Goal: Book appointment/travel/reservation

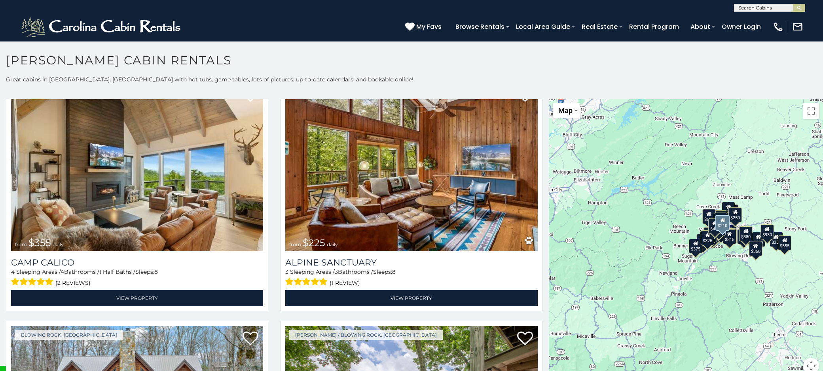
scroll to position [3208, 0]
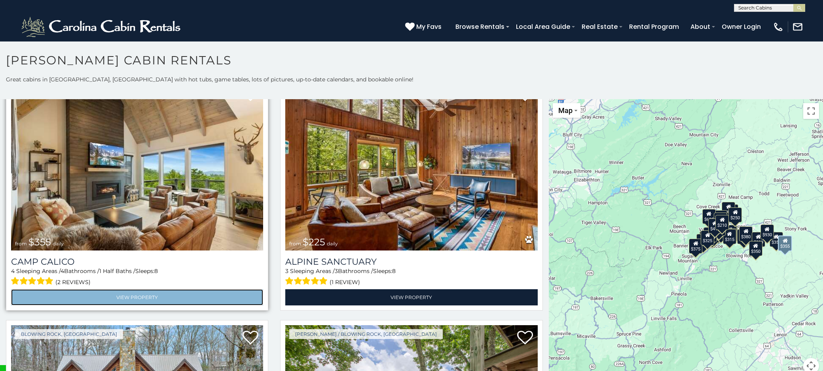
click at [163, 289] on link "View Property" at bounding box center [137, 297] width 252 height 16
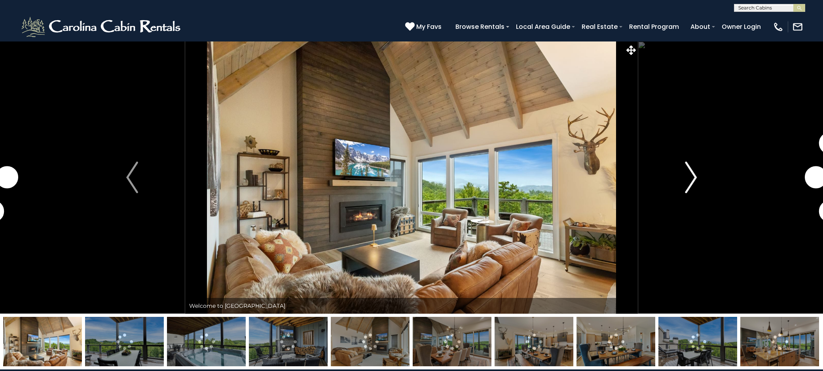
click at [694, 176] on img "Next" at bounding box center [691, 178] width 12 height 32
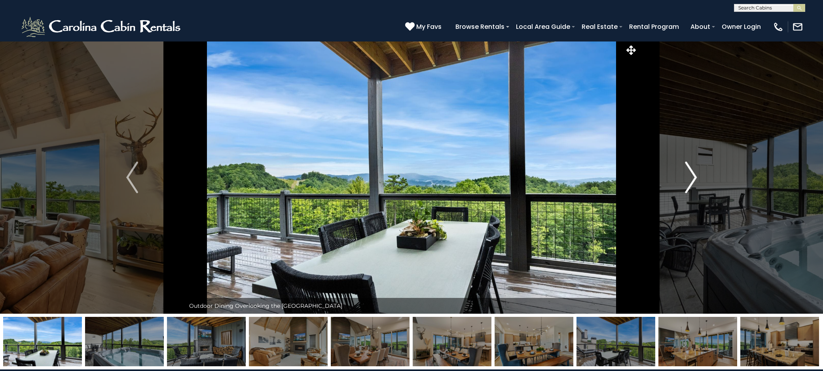
click at [694, 175] on img "Next" at bounding box center [691, 178] width 12 height 32
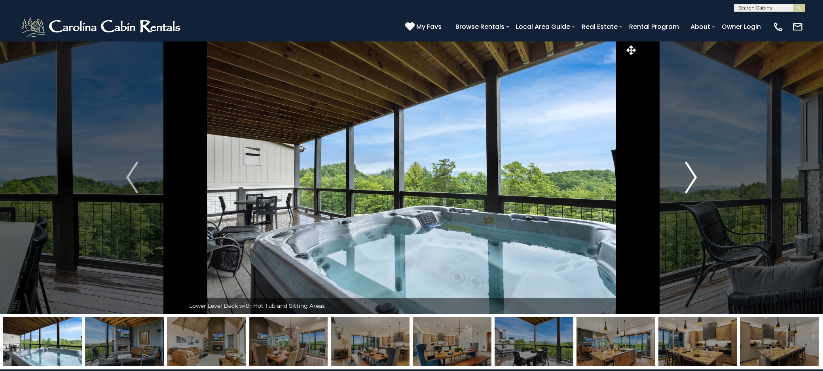
click at [692, 175] on img "Next" at bounding box center [691, 178] width 12 height 32
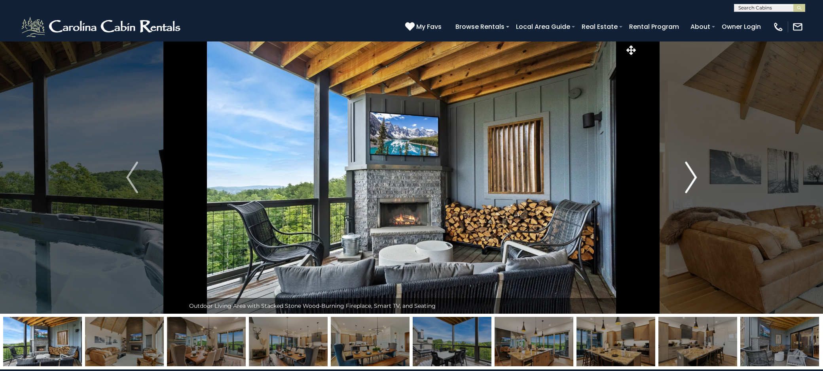
click at [692, 175] on img "Next" at bounding box center [691, 178] width 12 height 32
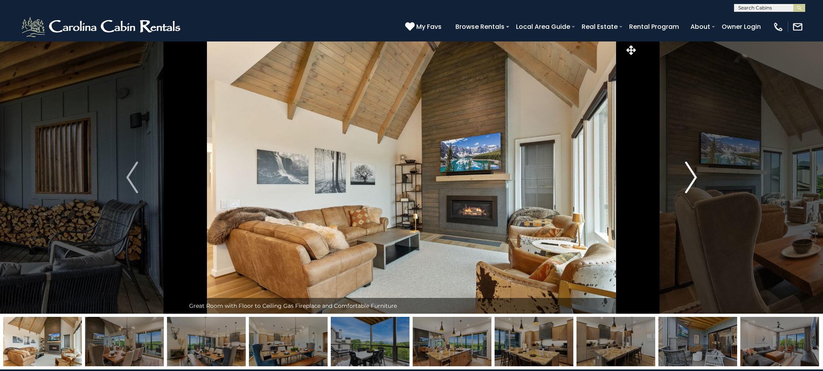
click at [692, 175] on img "Next" at bounding box center [691, 178] width 12 height 32
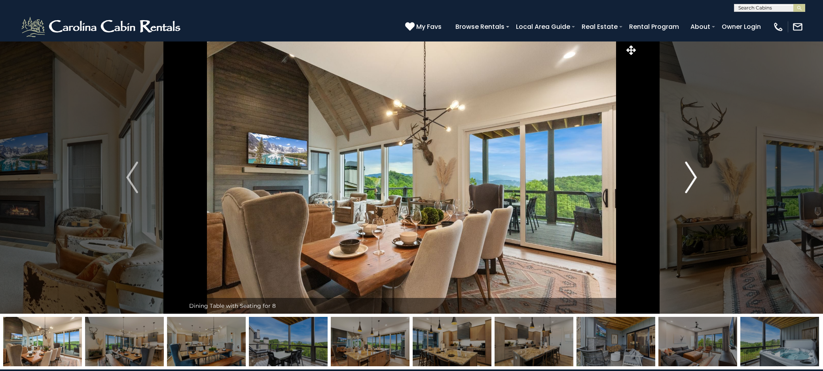
click at [692, 175] on img "Next" at bounding box center [691, 178] width 12 height 32
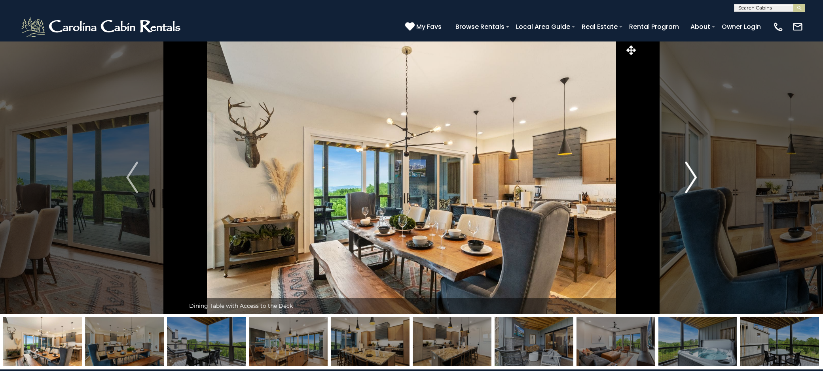
click at [692, 175] on img "Next" at bounding box center [691, 178] width 12 height 32
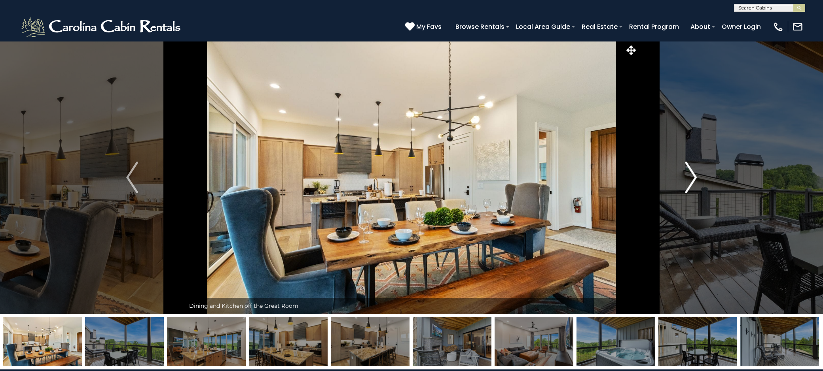
click at [692, 175] on img "Next" at bounding box center [691, 178] width 12 height 32
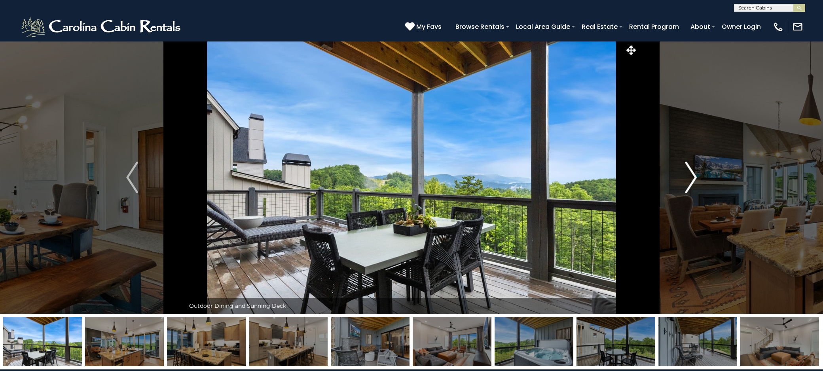
click at [692, 175] on img "Next" at bounding box center [691, 178] width 12 height 32
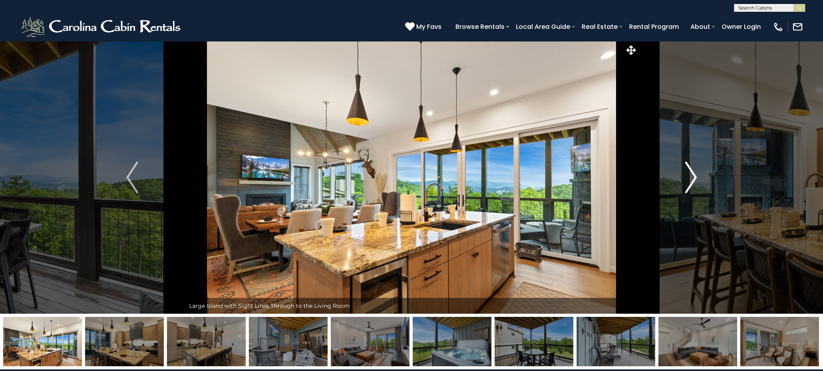
click at [692, 175] on img "Next" at bounding box center [691, 178] width 12 height 32
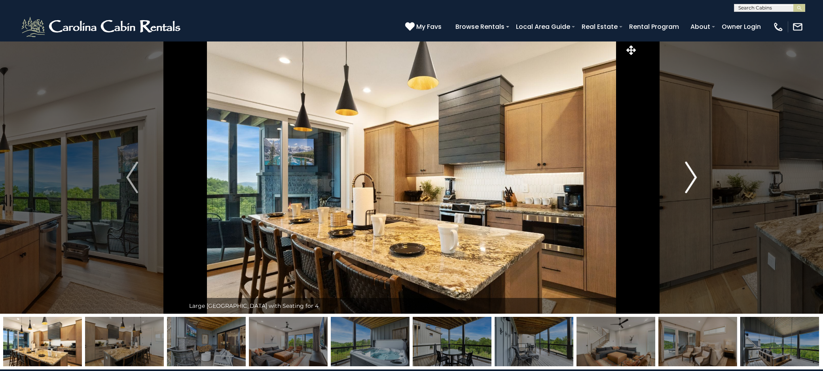
click at [692, 175] on img "Next" at bounding box center [691, 178] width 12 height 32
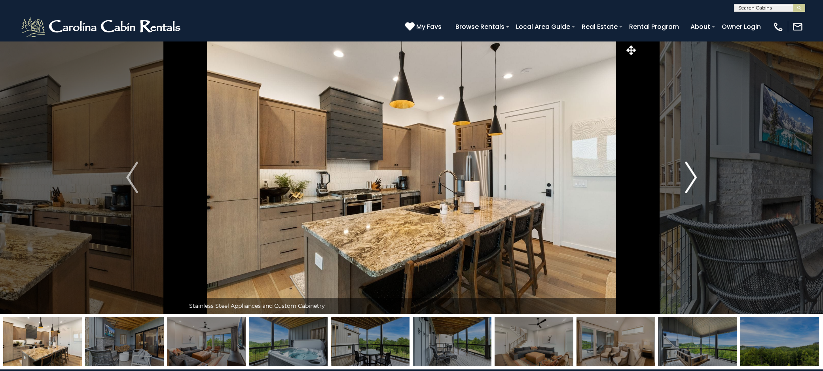
click at [692, 175] on img "Next" at bounding box center [691, 178] width 12 height 32
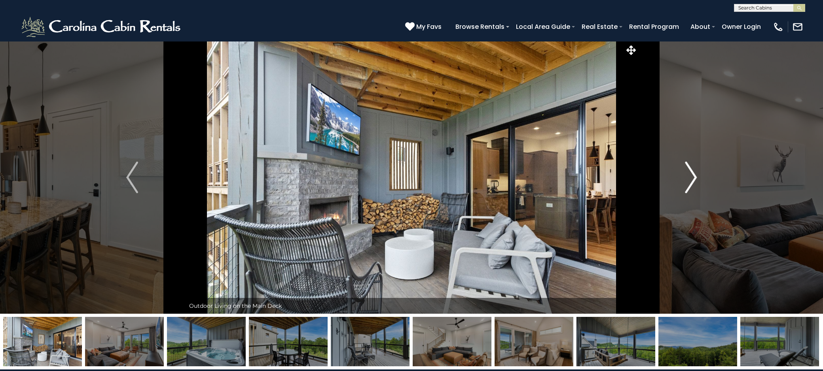
click at [689, 175] on img "Next" at bounding box center [691, 178] width 12 height 32
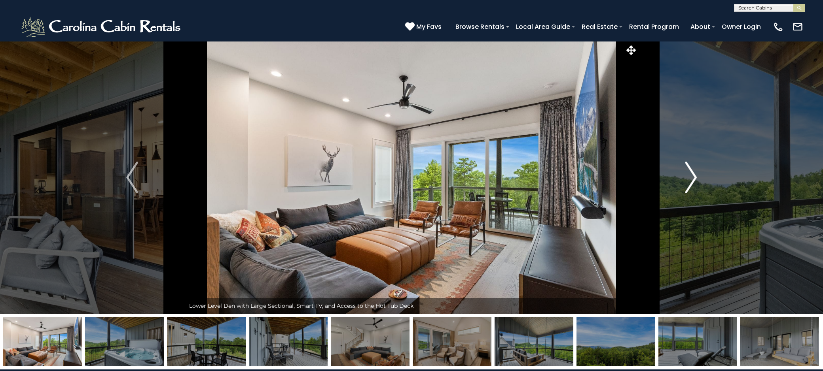
click at [689, 175] on img "Next" at bounding box center [691, 178] width 12 height 32
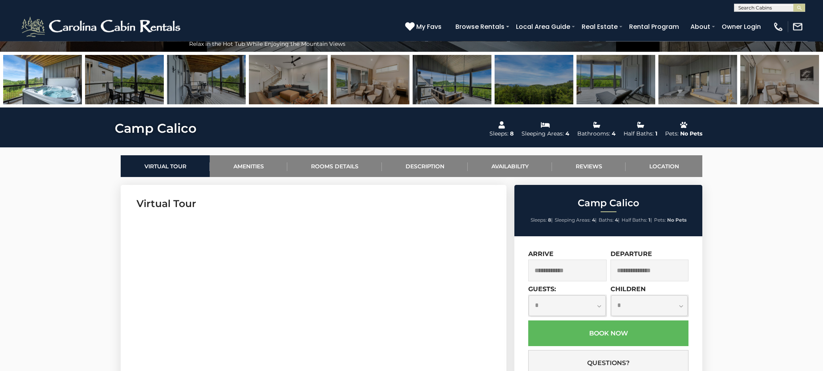
scroll to position [247, 0]
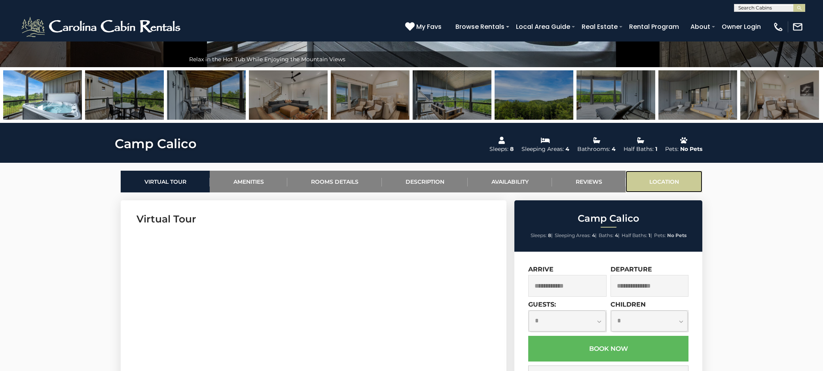
click at [679, 178] on link "Location" at bounding box center [663, 182] width 77 height 22
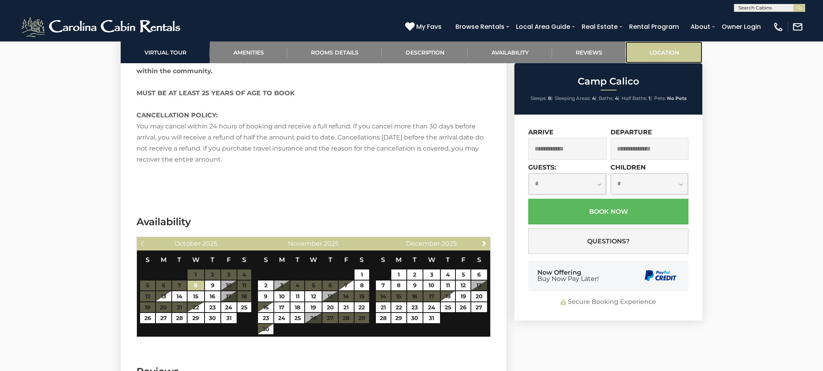
scroll to position [2382, 0]
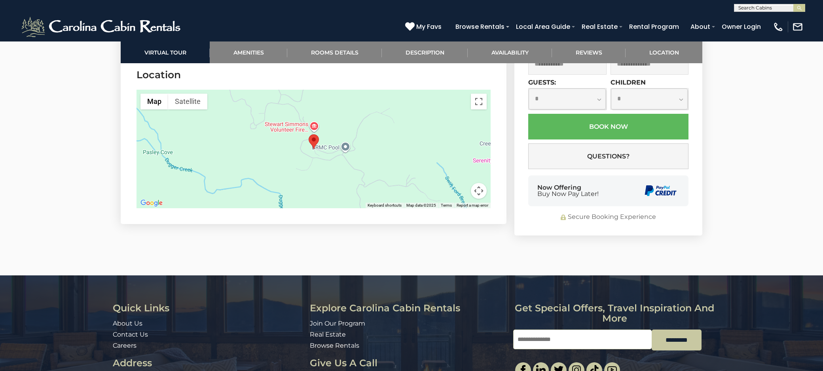
click at [427, 147] on div at bounding box center [313, 149] width 354 height 119
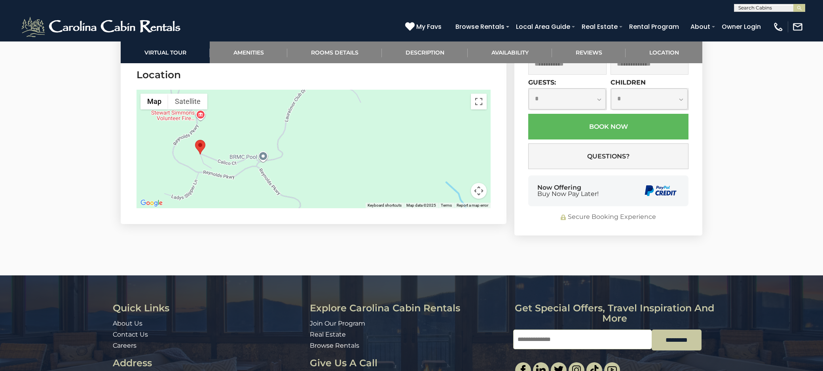
click at [426, 149] on div at bounding box center [313, 149] width 354 height 119
click at [479, 106] on button "Toggle fullscreen view" at bounding box center [479, 102] width 16 height 16
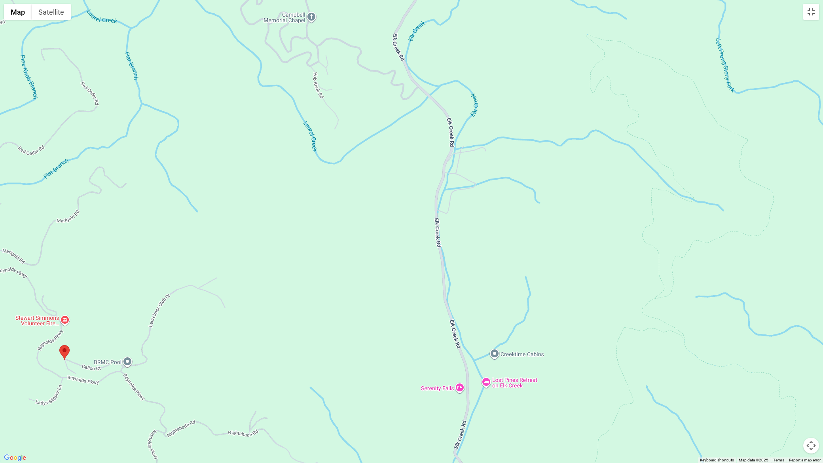
drag, startPoint x: 583, startPoint y: 214, endPoint x: 360, endPoint y: 308, distance: 242.0
click at [364, 316] on div at bounding box center [411, 231] width 823 height 463
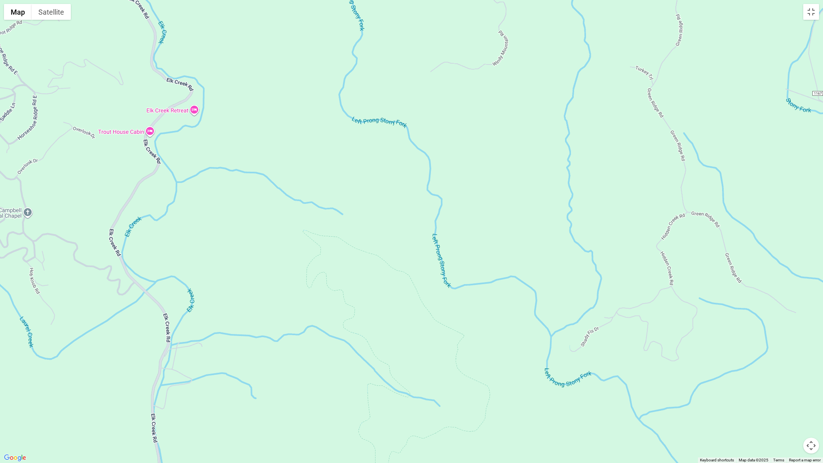
drag, startPoint x: 486, startPoint y: 296, endPoint x: 348, endPoint y: 339, distance: 144.5
click at [337, 363] on div at bounding box center [411, 231] width 823 height 463
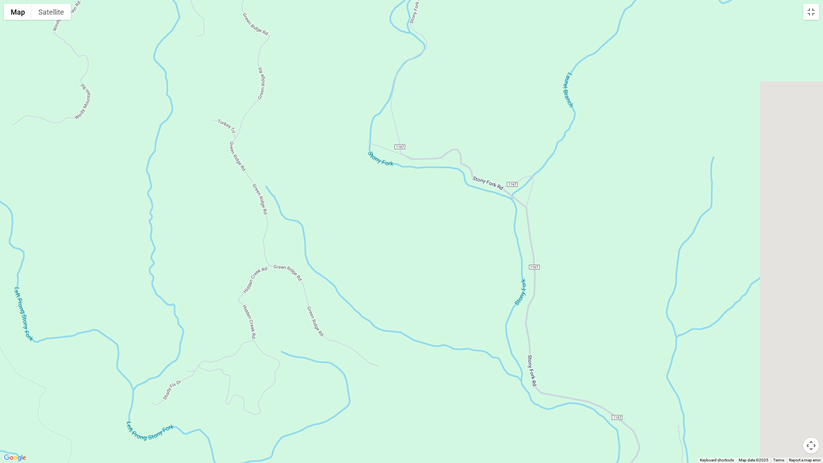
drag, startPoint x: 653, startPoint y: 212, endPoint x: 244, endPoint y: 298, distance: 417.1
click at [244, 298] on div at bounding box center [411, 231] width 823 height 463
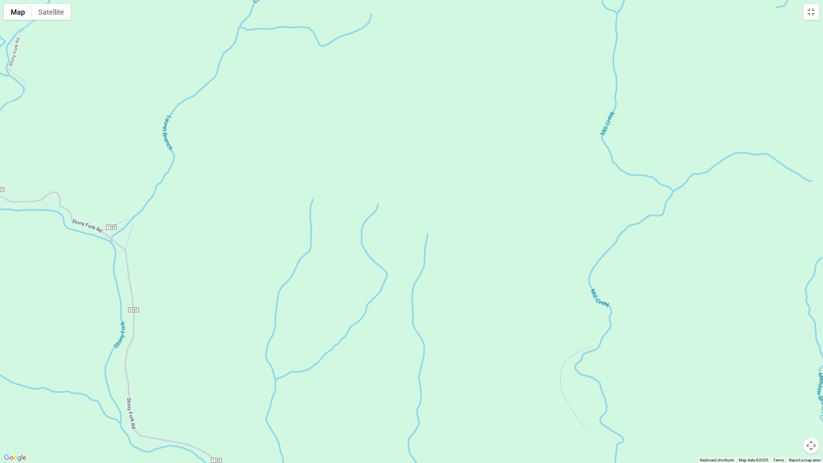
drag, startPoint x: 588, startPoint y: 245, endPoint x: 219, endPoint y: 288, distance: 370.7
click at [219, 288] on div at bounding box center [411, 231] width 823 height 463
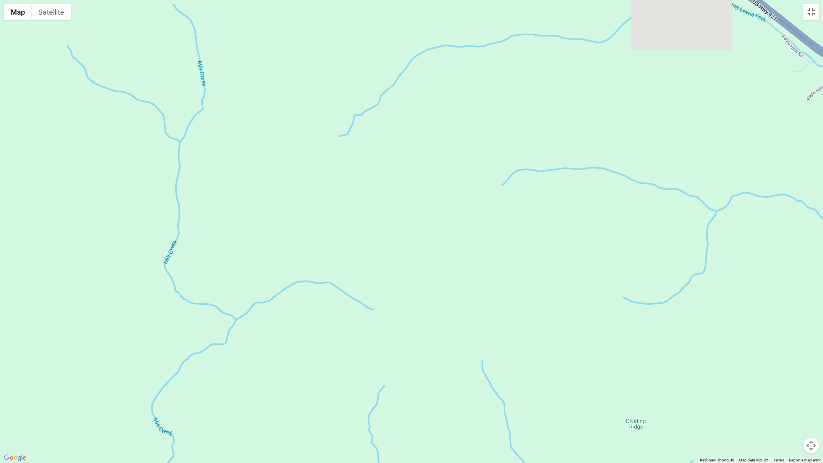
drag, startPoint x: 571, startPoint y: 209, endPoint x: 182, endPoint y: 298, distance: 399.3
click at [135, 338] on div at bounding box center [411, 231] width 823 height 463
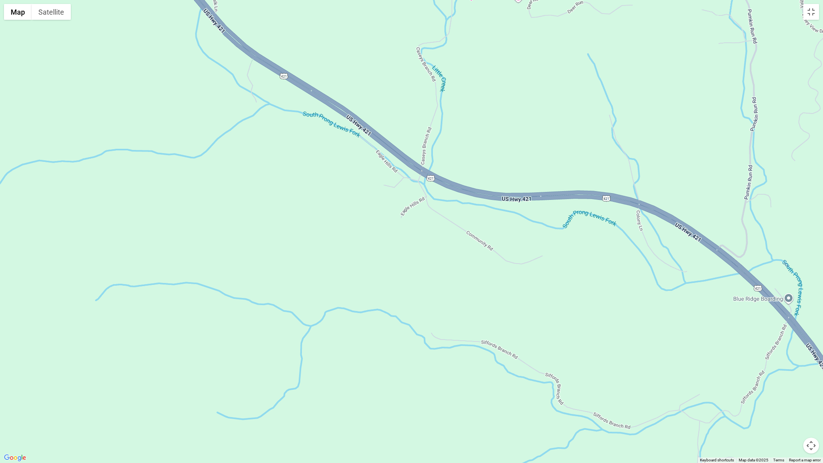
drag, startPoint x: 502, startPoint y: 218, endPoint x: 84, endPoint y: 341, distance: 435.6
click at [84, 341] on div at bounding box center [411, 231] width 823 height 463
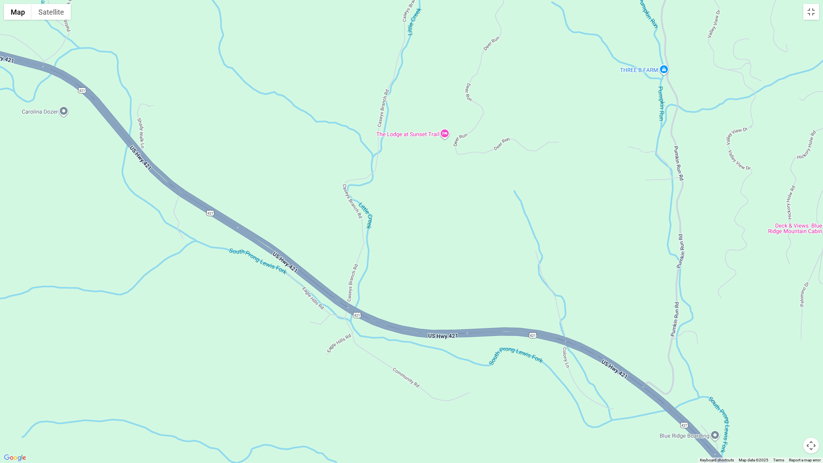
drag, startPoint x: 410, startPoint y: 202, endPoint x: 337, endPoint y: 342, distance: 157.4
click at [337, 342] on div at bounding box center [411, 231] width 823 height 463
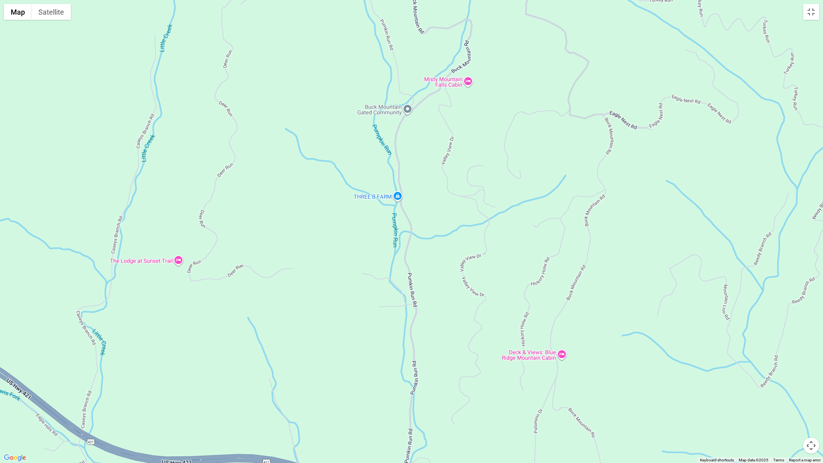
drag, startPoint x: 404, startPoint y: 223, endPoint x: 138, endPoint y: 349, distance: 294.4
click at [138, 349] on div at bounding box center [411, 231] width 823 height 463
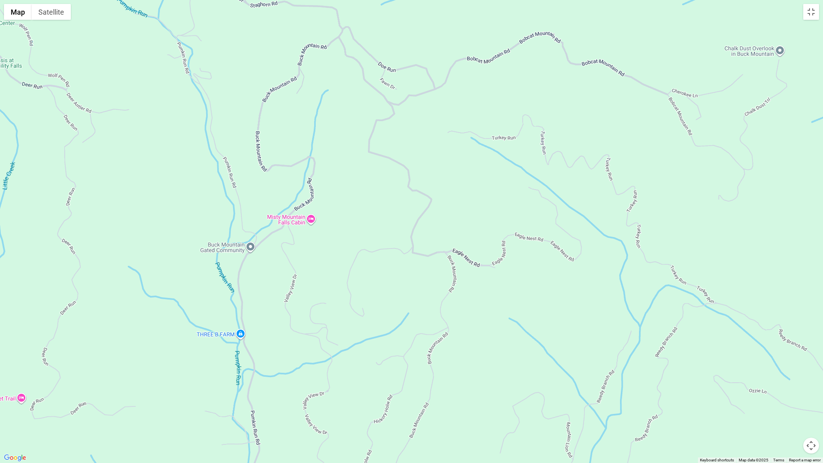
drag, startPoint x: 440, startPoint y: 233, endPoint x: 278, endPoint y: 371, distance: 213.0
click at [280, 371] on div at bounding box center [411, 231] width 823 height 463
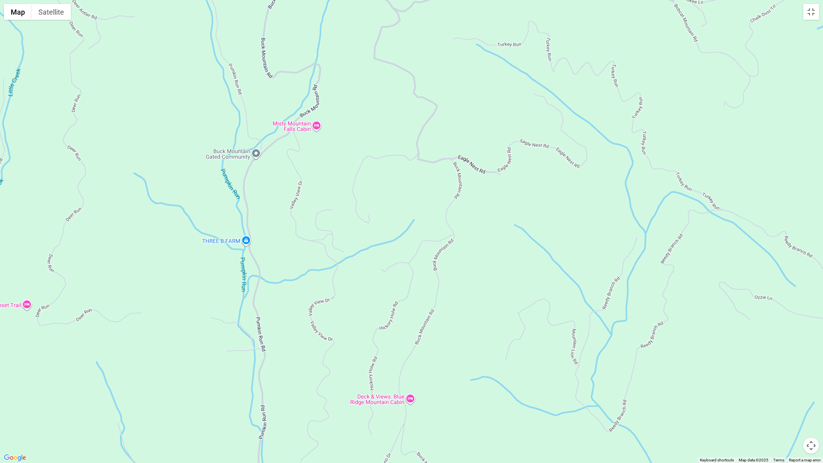
drag, startPoint x: 408, startPoint y: 336, endPoint x: 422, endPoint y: 199, distance: 137.9
click at [420, 180] on div at bounding box center [411, 231] width 823 height 463
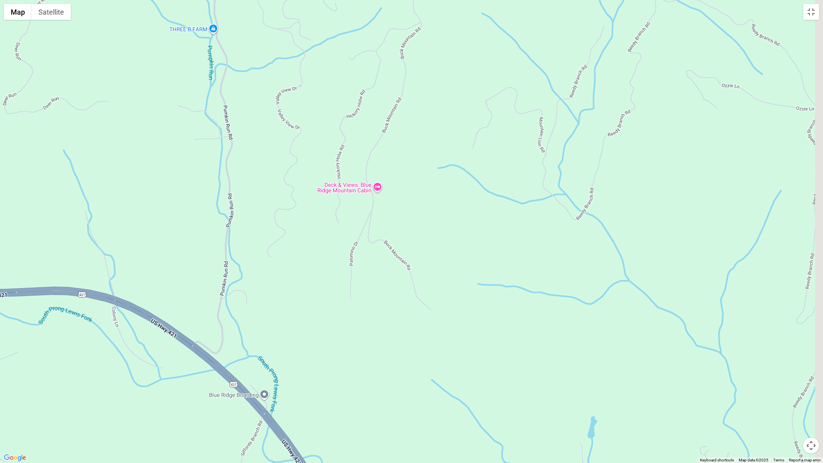
drag, startPoint x: 447, startPoint y: 255, endPoint x: 436, endPoint y: 171, distance: 85.0
click at [436, 171] on div at bounding box center [411, 231] width 823 height 463
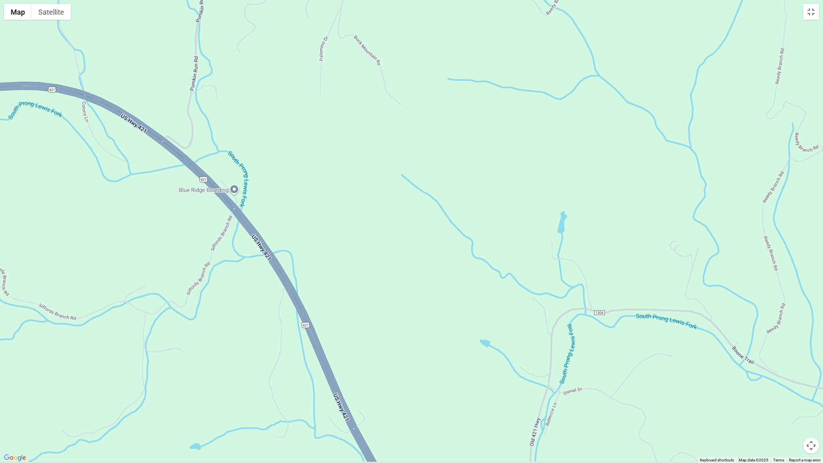
drag, startPoint x: 530, startPoint y: 331, endPoint x: 489, endPoint y: 176, distance: 160.4
click at [491, 178] on div at bounding box center [411, 231] width 823 height 463
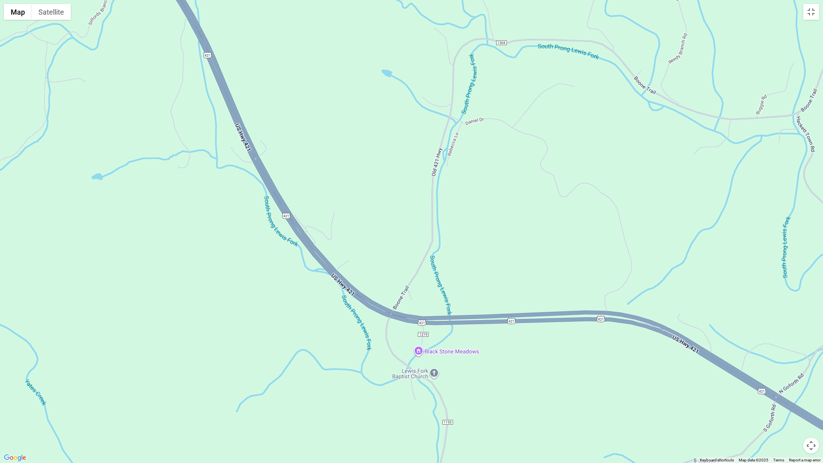
drag, startPoint x: 545, startPoint y: 374, endPoint x: 463, endPoint y: 175, distance: 214.9
click at [463, 177] on div at bounding box center [411, 231] width 823 height 463
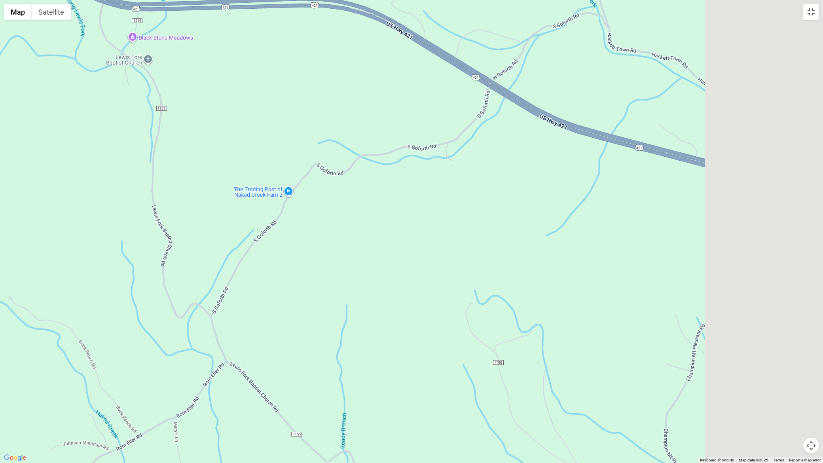
drag, startPoint x: 503, startPoint y: 265, endPoint x: 393, endPoint y: 184, distance: 137.7
click at [393, 184] on div at bounding box center [411, 231] width 823 height 463
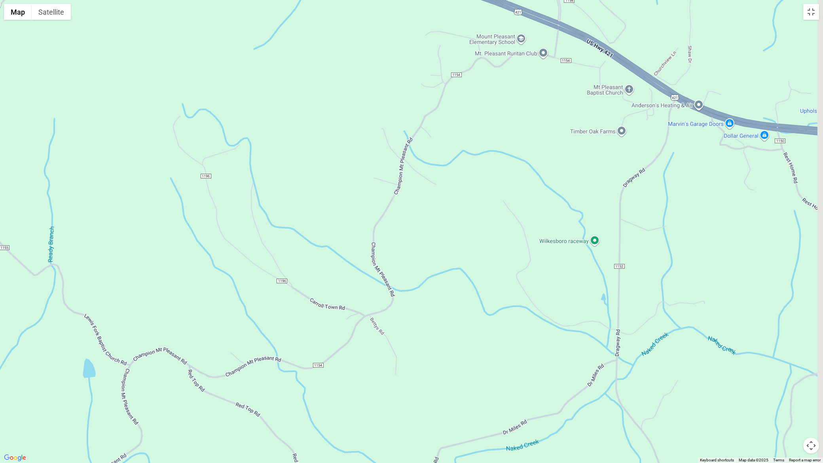
drag, startPoint x: 651, startPoint y: 329, endPoint x: 436, endPoint y: 245, distance: 230.9
click at [436, 245] on div at bounding box center [411, 231] width 823 height 463
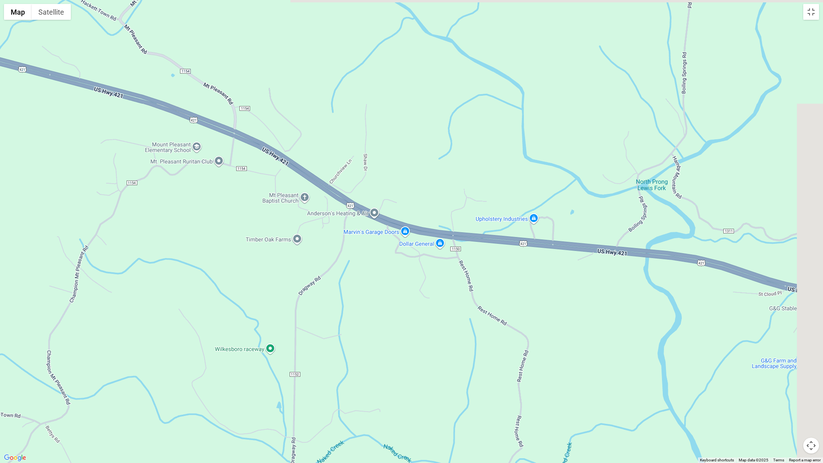
drag, startPoint x: 736, startPoint y: 221, endPoint x: 452, endPoint y: 337, distance: 306.6
click at [452, 337] on div at bounding box center [411, 231] width 823 height 463
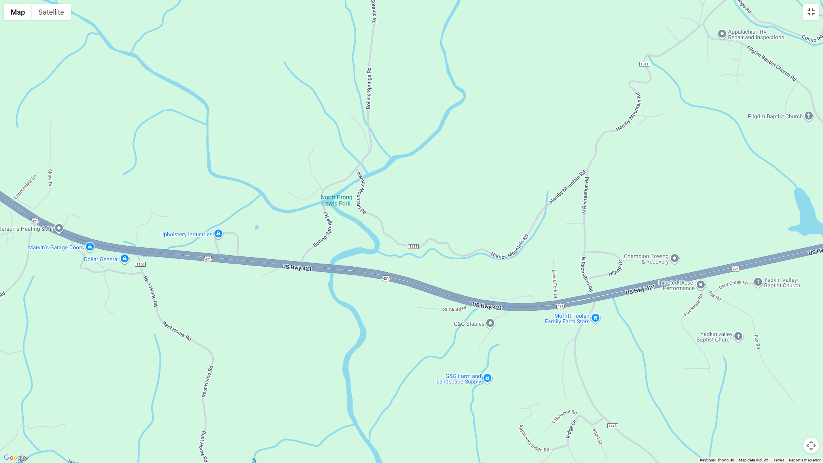
drag, startPoint x: 719, startPoint y: 296, endPoint x: 462, endPoint y: 306, distance: 258.1
click at [403, 312] on div at bounding box center [411, 231] width 823 height 463
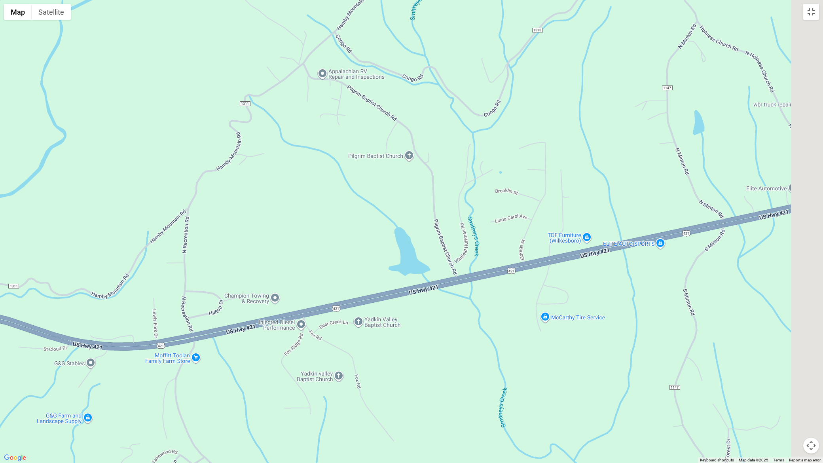
drag, startPoint x: 543, startPoint y: 340, endPoint x: 264, endPoint y: 348, distance: 278.6
click at [264, 348] on div at bounding box center [411, 231] width 823 height 463
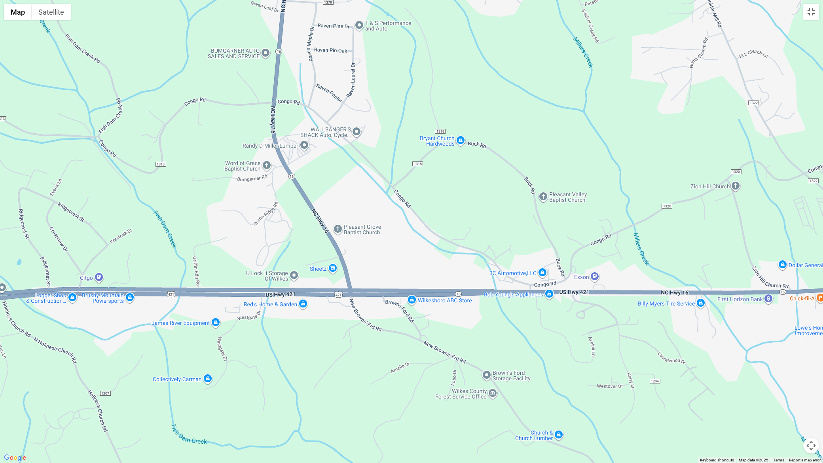
drag, startPoint x: 636, startPoint y: 252, endPoint x: -212, endPoint y: 349, distance: 853.1
click at [0, 349] on div at bounding box center [411, 231] width 823 height 463
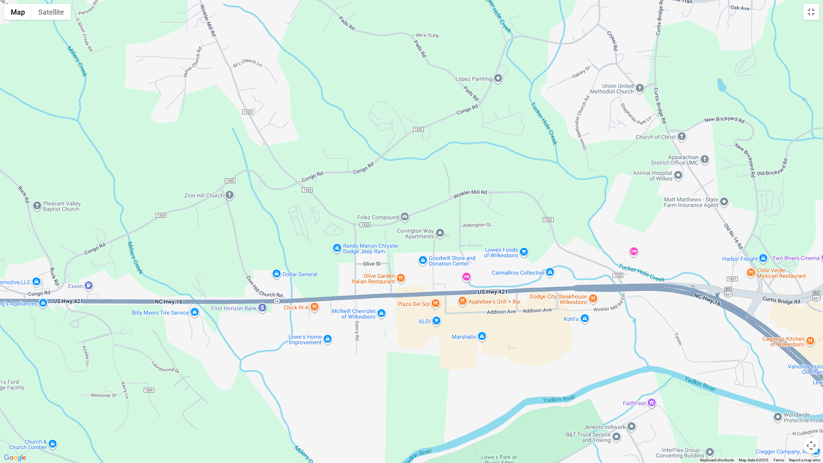
drag, startPoint x: 528, startPoint y: 291, endPoint x: 20, endPoint y: 304, distance: 507.9
click at [20, 304] on div at bounding box center [411, 231] width 823 height 463
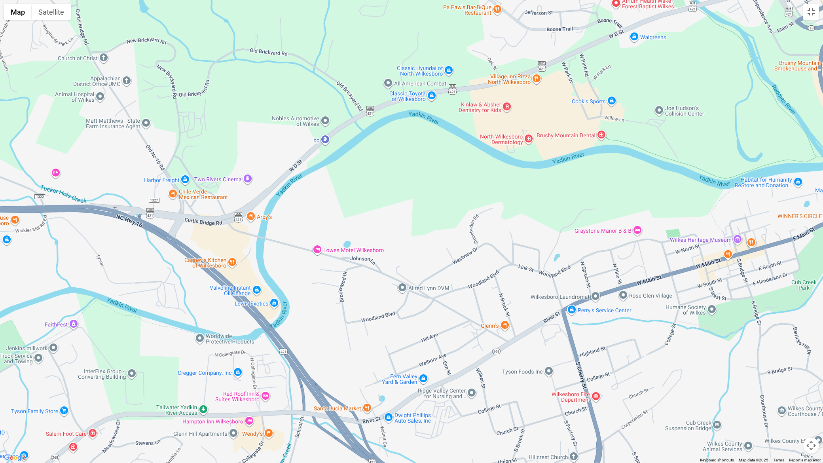
drag, startPoint x: 619, startPoint y: 288, endPoint x: 60, endPoint y: 209, distance: 564.3
click at [60, 209] on div at bounding box center [411, 231] width 823 height 463
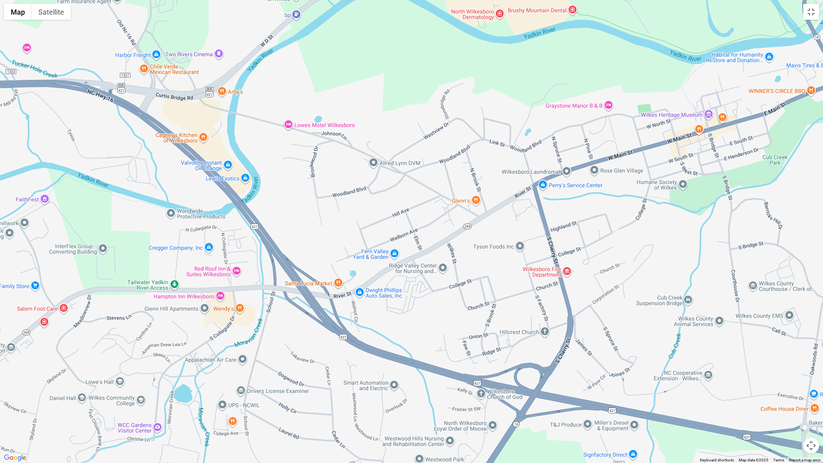
drag, startPoint x: 299, startPoint y: 374, endPoint x: 271, endPoint y: 246, distance: 130.6
click at [271, 246] on div at bounding box center [411, 231] width 823 height 463
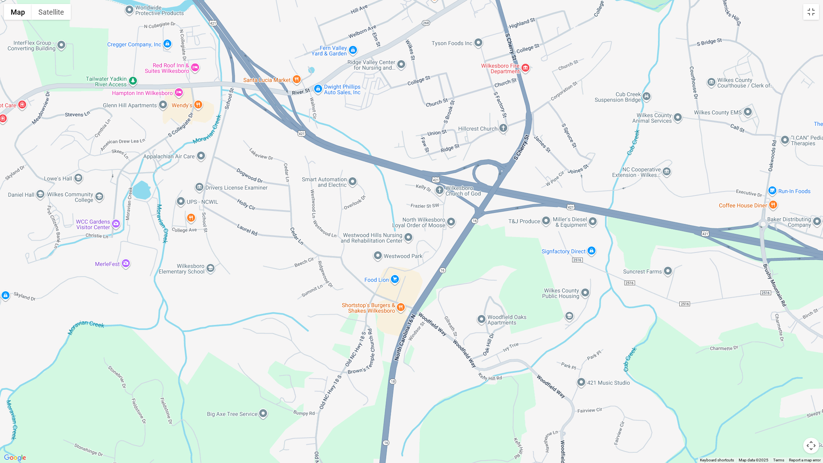
drag, startPoint x: 500, startPoint y: 373, endPoint x: 458, endPoint y: 185, distance: 192.9
click at [458, 185] on div at bounding box center [411, 231] width 823 height 463
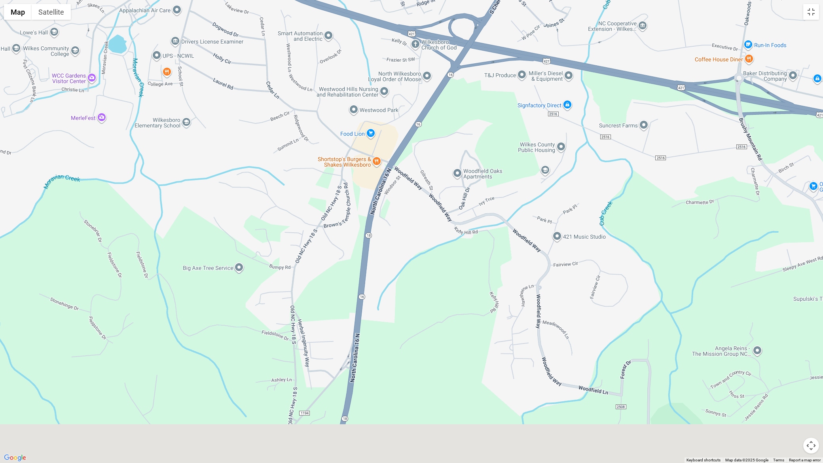
drag, startPoint x: 482, startPoint y: 168, endPoint x: 476, endPoint y: 128, distance: 40.7
click at [476, 122] on div at bounding box center [411, 231] width 823 height 463
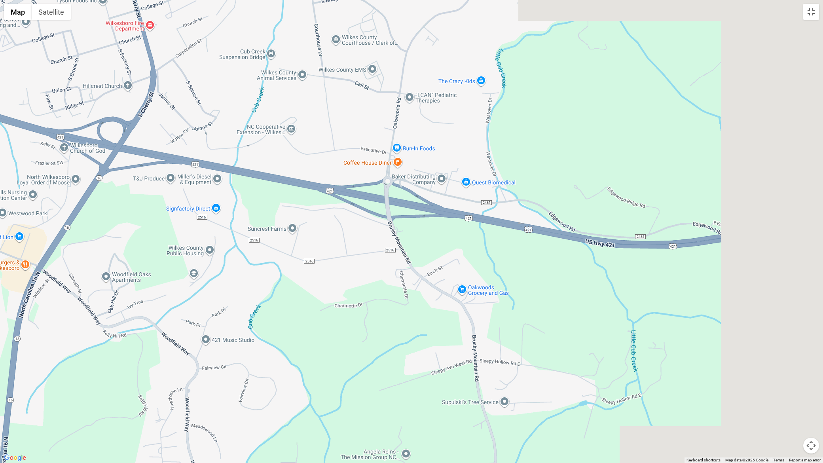
drag, startPoint x: 600, startPoint y: 173, endPoint x: 30, endPoint y: 317, distance: 587.3
click at [31, 317] on div at bounding box center [411, 231] width 823 height 463
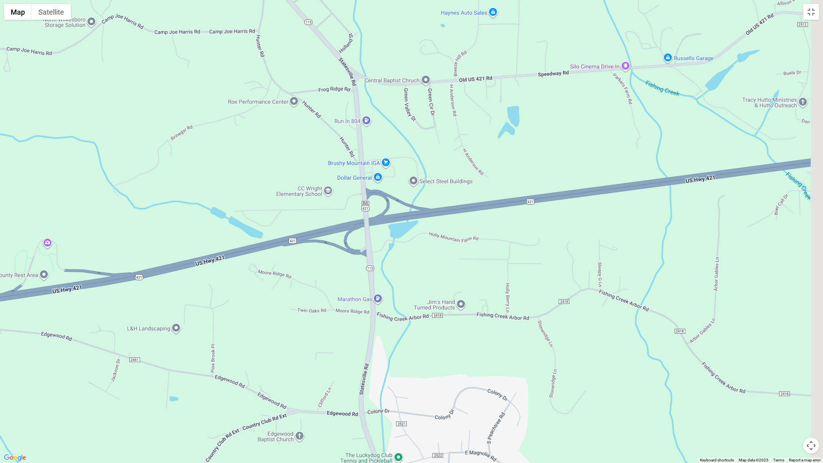
drag, startPoint x: 608, startPoint y: 250, endPoint x: 4, endPoint y: 316, distance: 607.9
click at [4, 316] on div at bounding box center [411, 231] width 823 height 463
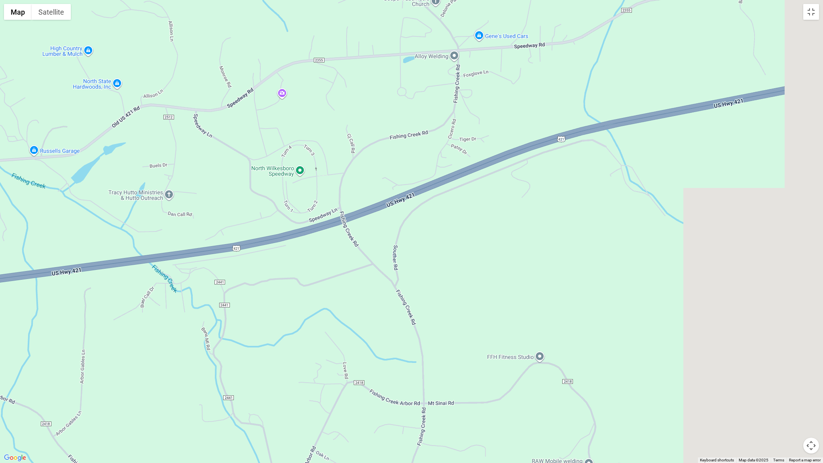
drag, startPoint x: 641, startPoint y: 199, endPoint x: -62, endPoint y: 293, distance: 709.8
click at [0, 293] on div at bounding box center [411, 231] width 823 height 463
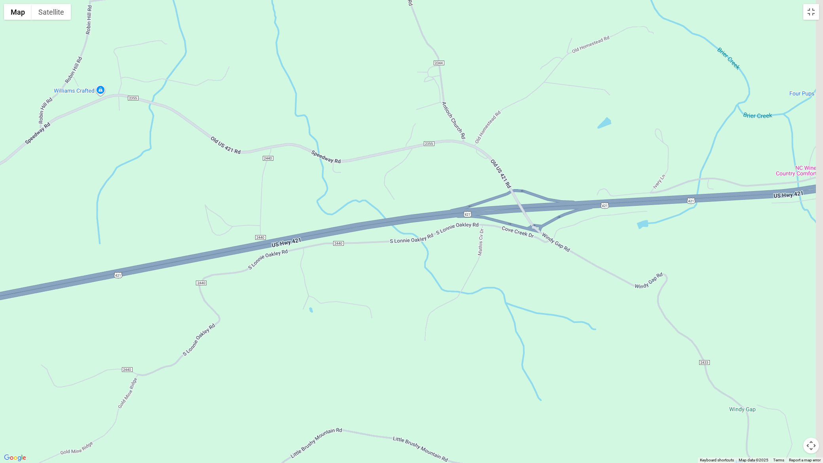
drag, startPoint x: 434, startPoint y: 138, endPoint x: -252, endPoint y: 337, distance: 714.1
click at [0, 337] on div at bounding box center [411, 231] width 823 height 463
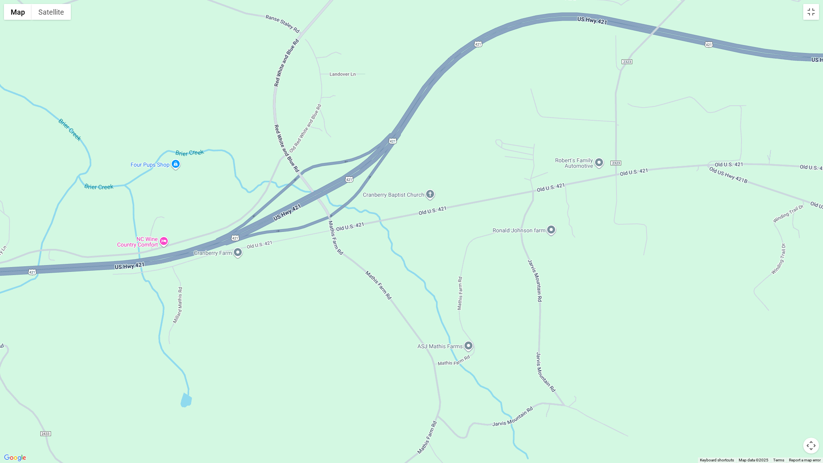
drag, startPoint x: 611, startPoint y: 204, endPoint x: 134, endPoint y: 202, distance: 477.7
click at [0, 274] on div at bounding box center [411, 231] width 823 height 463
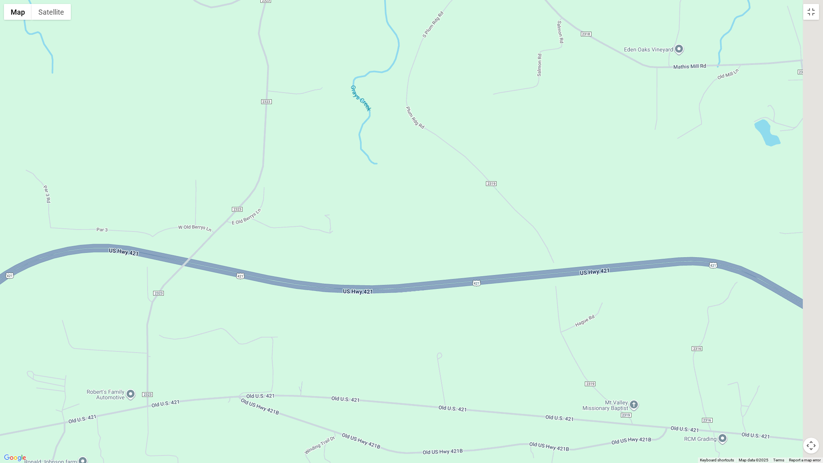
drag, startPoint x: 356, startPoint y: 131, endPoint x: -166, endPoint y: 341, distance: 562.3
click at [0, 341] on div at bounding box center [411, 231] width 823 height 463
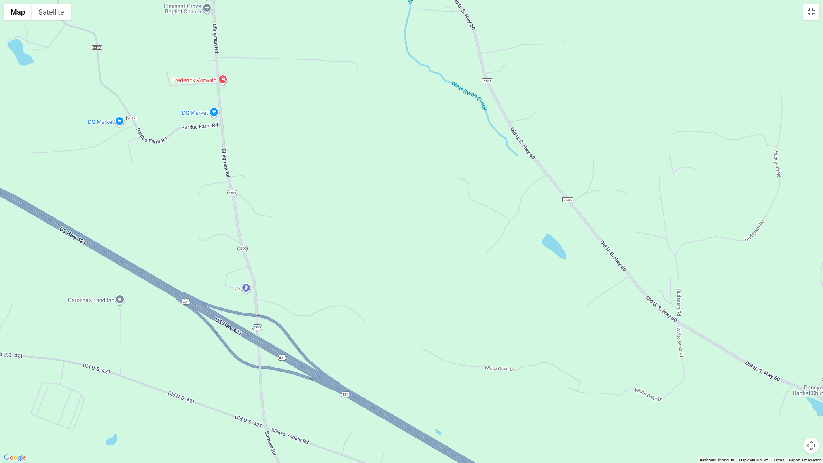
drag
click at [4, 203] on div at bounding box center [411, 231] width 823 height 463
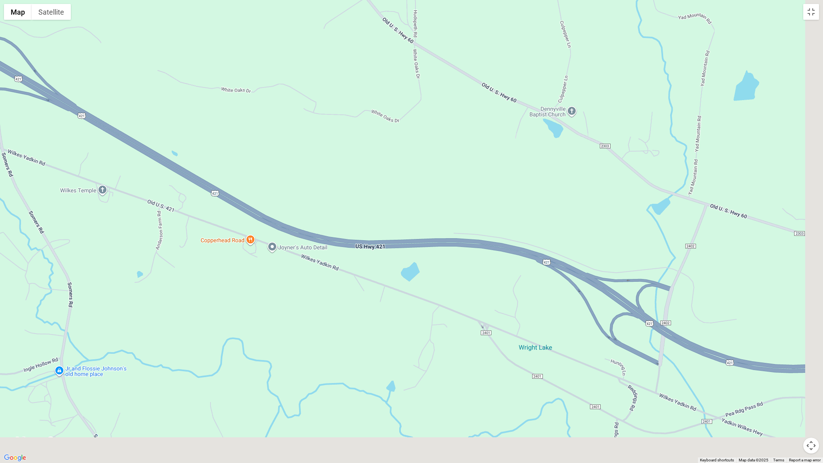
click at [110, 123] on div at bounding box center [411, 231] width 823 height 463
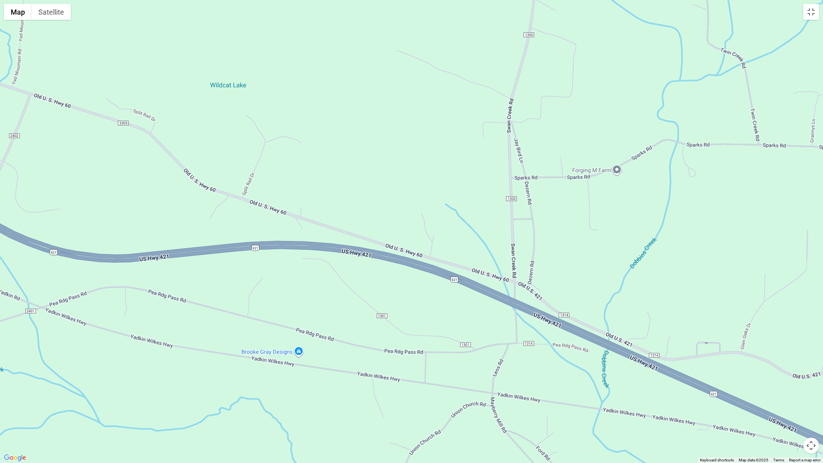
click at [0, 166] on div at bounding box center [411, 231] width 823 height 463
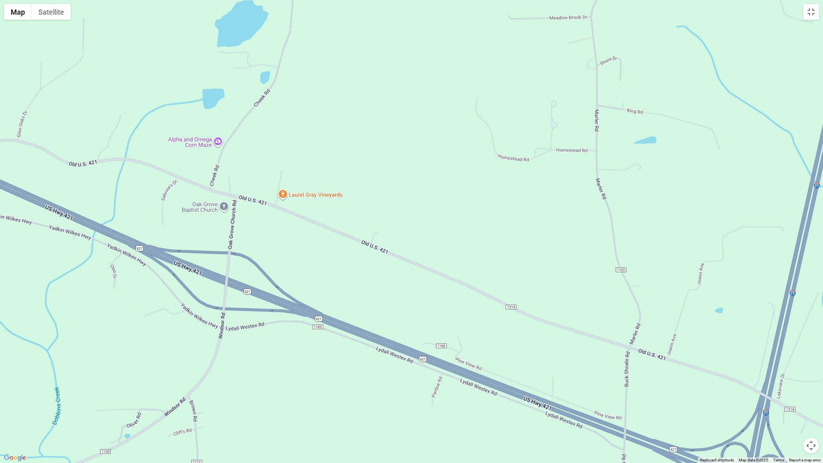
click at [0, 118] on div at bounding box center [411, 231] width 823 height 463
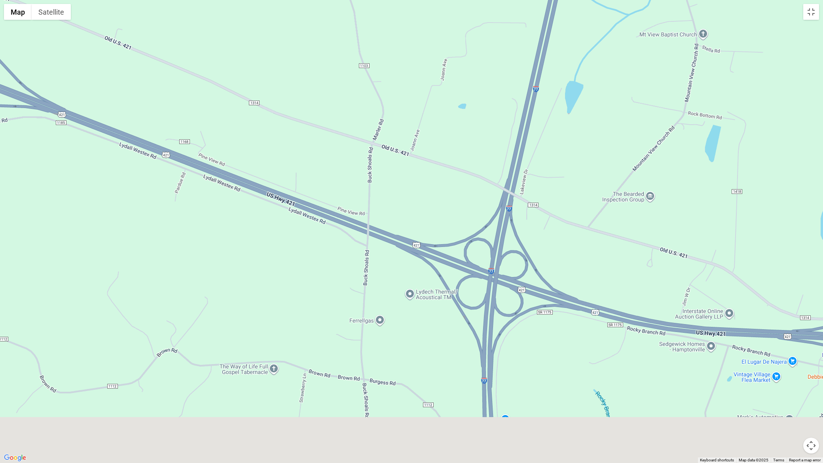
click at [290, 185] on div at bounding box center [411, 231] width 823 height 463
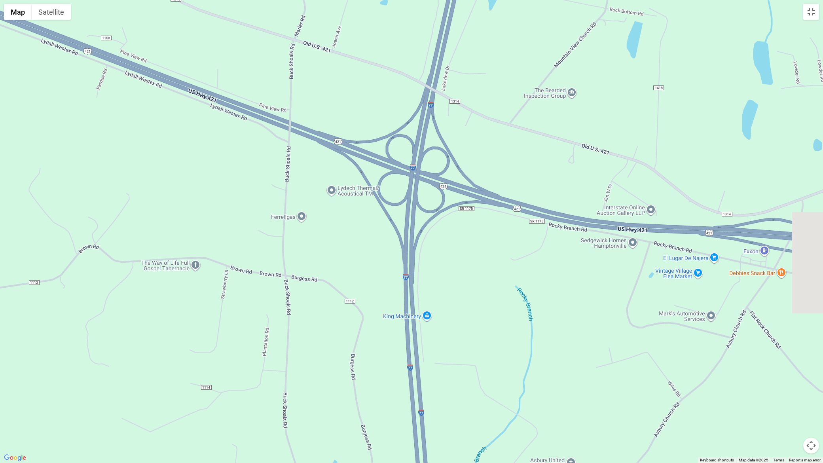
click at [457, 159] on div at bounding box center [411, 231] width 823 height 463
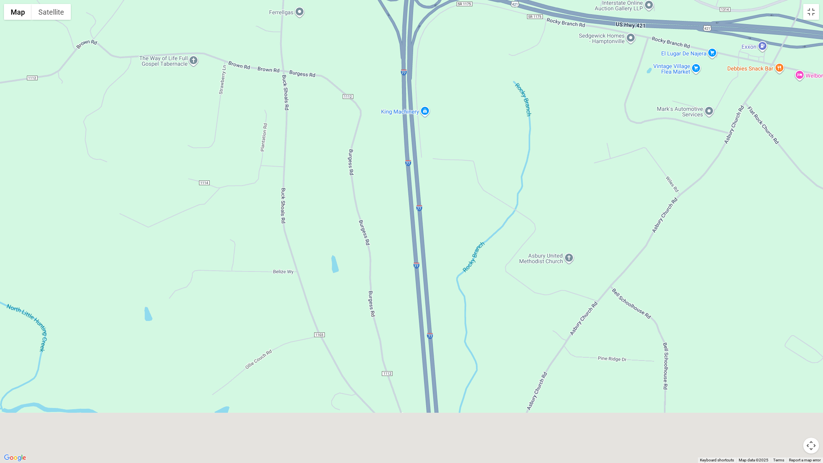
click at [394, 11] on div at bounding box center [411, 231] width 823 height 463
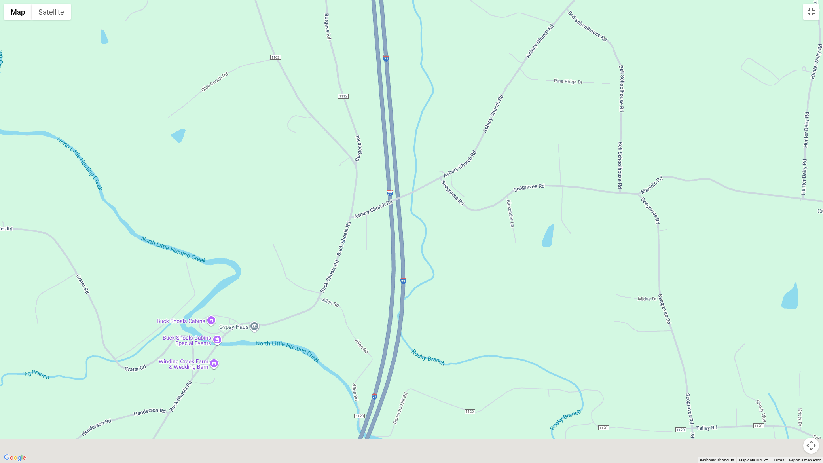
click at [363, 14] on div at bounding box center [411, 231] width 823 height 463
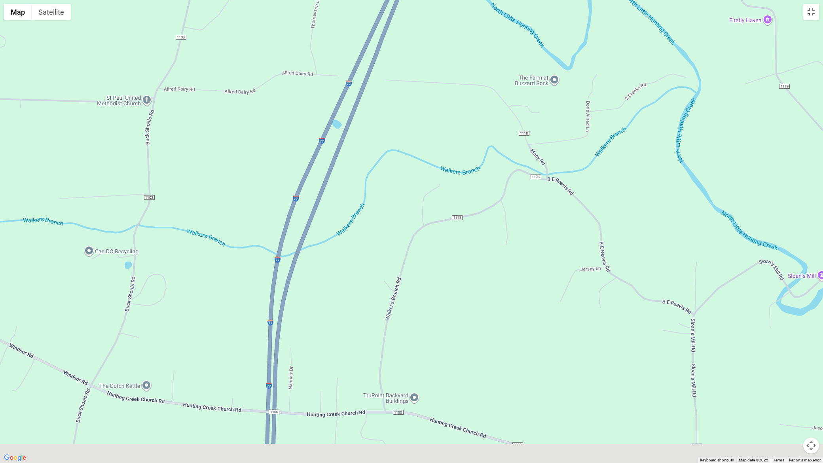
click at [400, 36] on div at bounding box center [411, 231] width 823 height 463
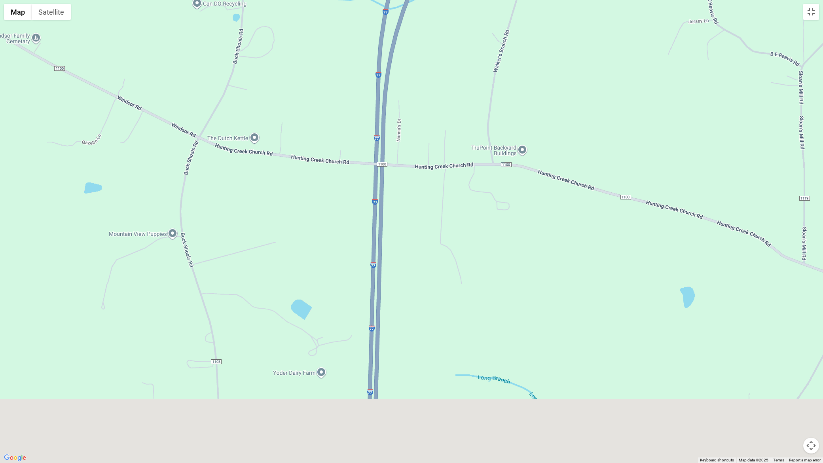
click at [407, 58] on div at bounding box center [411, 231] width 823 height 463
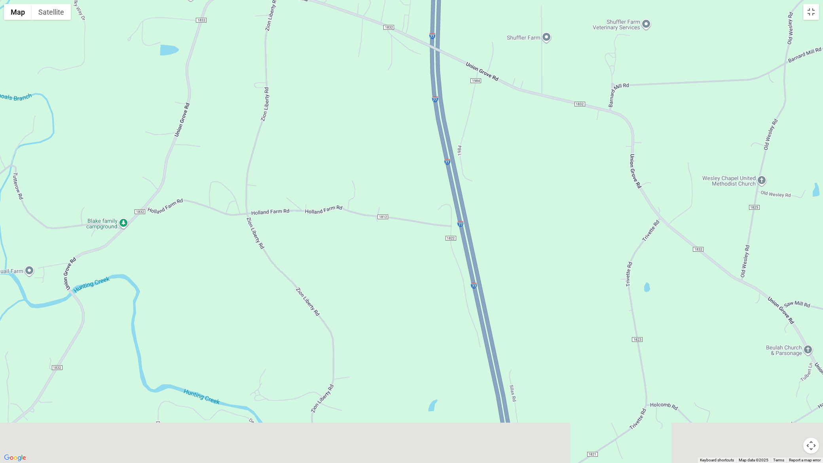
click at [443, 0] on div at bounding box center [411, 231] width 823 height 463
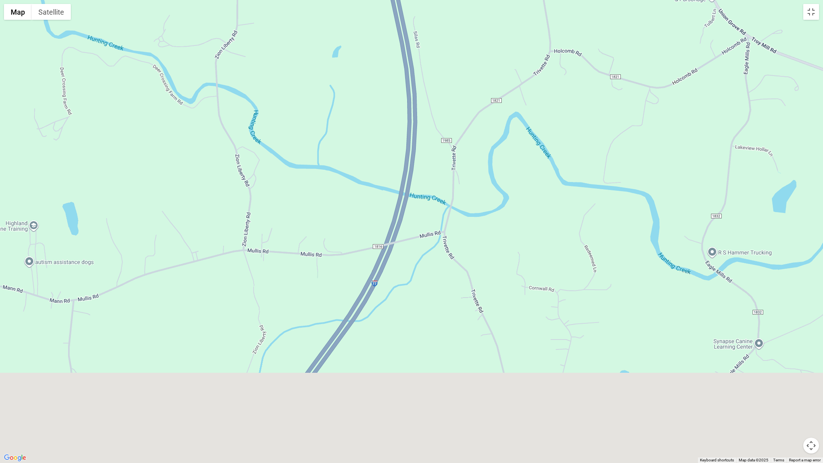
click at [396, 0] on div at bounding box center [411, 231] width 823 height 463
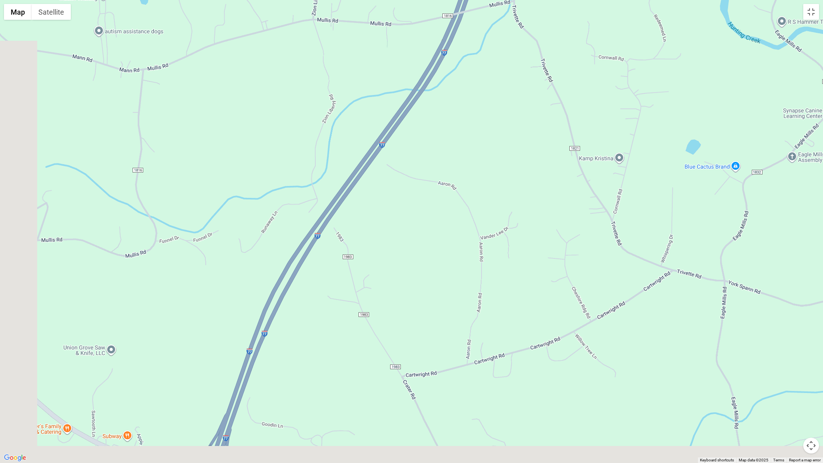
click at [429, 88] on div at bounding box center [411, 231] width 823 height 463
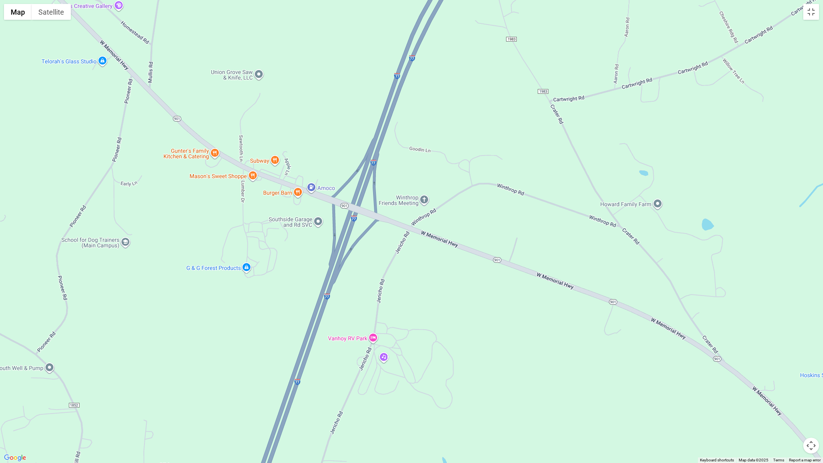
click at [446, 108] on div at bounding box center [411, 231] width 823 height 463
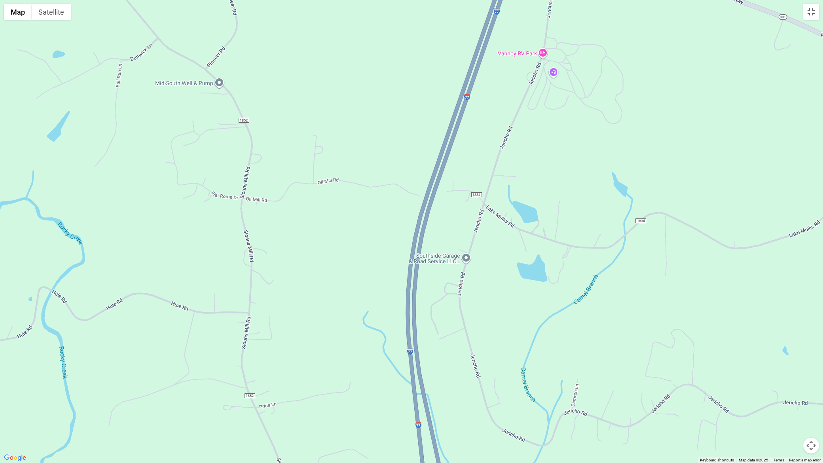
click at [469, 74] on div at bounding box center [411, 231] width 823 height 463
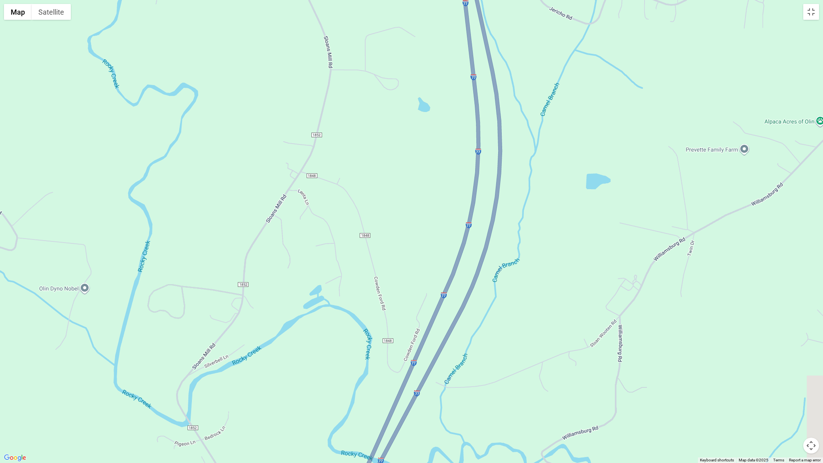
click at [484, 20] on div at bounding box center [411, 231] width 823 height 463
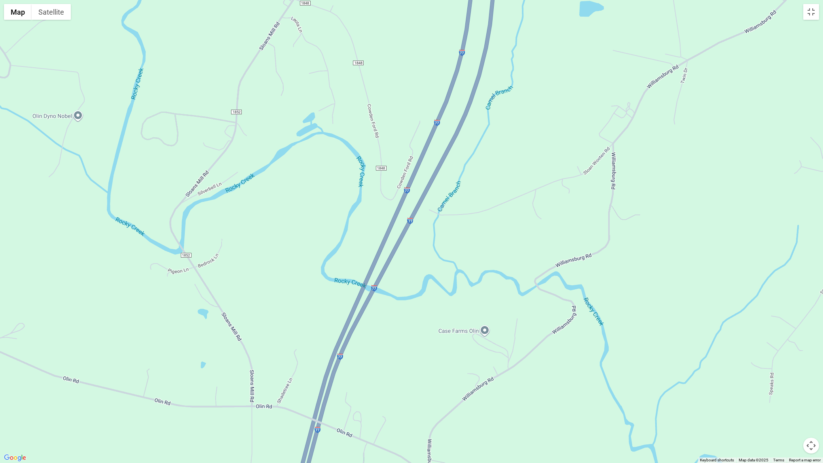
click at [482, 23] on div at bounding box center [411, 231] width 823 height 463
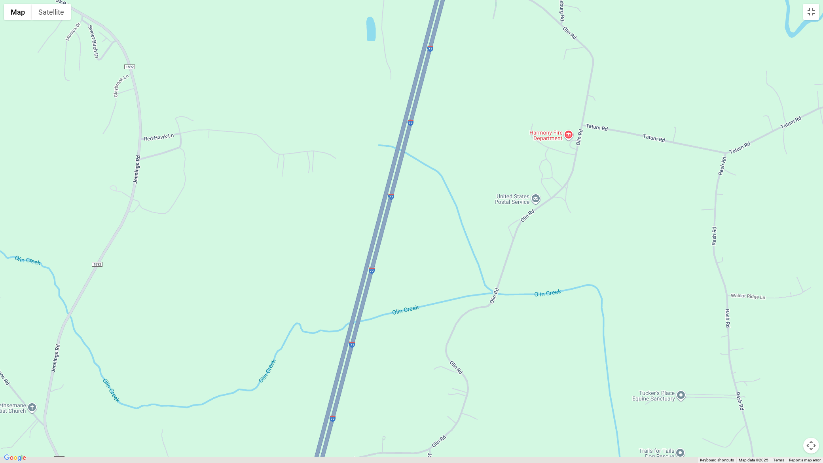
click at [447, 59] on div at bounding box center [411, 231] width 823 height 463
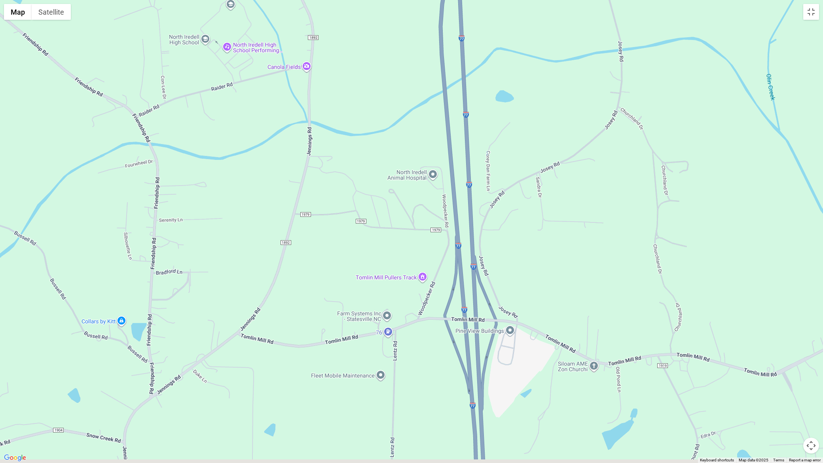
click at [428, 0] on div at bounding box center [411, 231] width 823 height 463
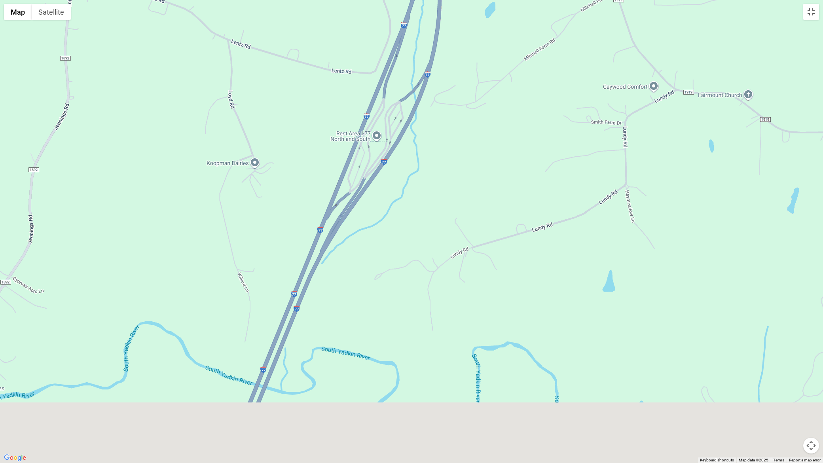
click at [416, 0] on div at bounding box center [411, 231] width 823 height 463
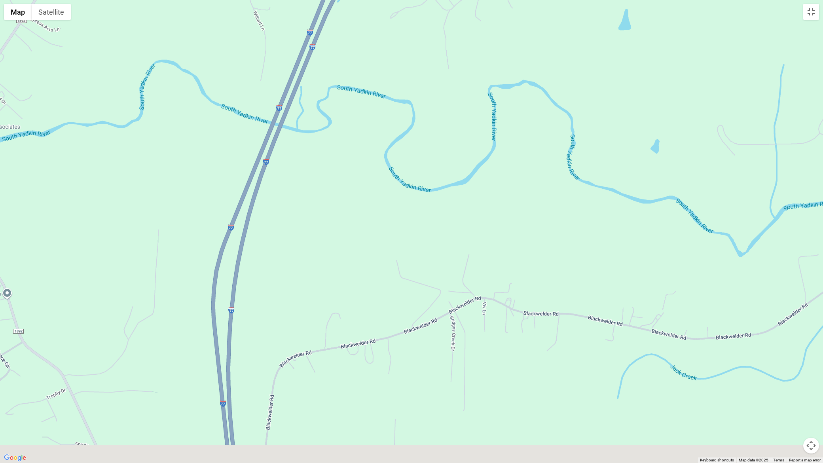
click at [353, 15] on div at bounding box center [411, 231] width 823 height 463
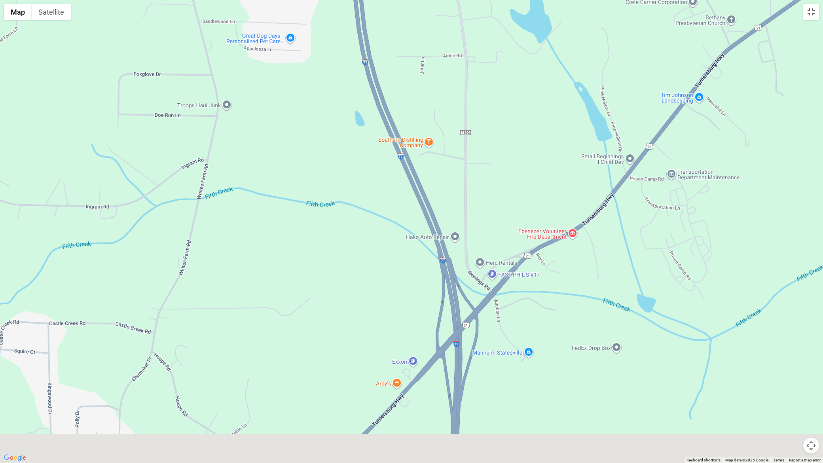
click at [315, 0] on div at bounding box center [411, 231] width 823 height 463
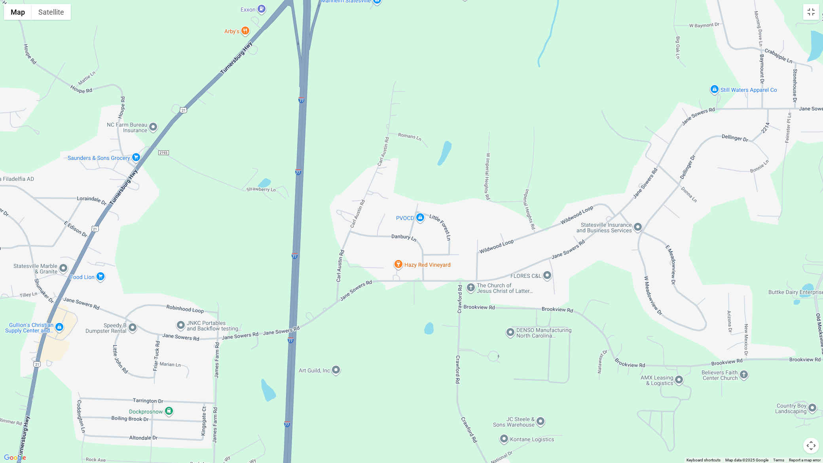
click at [315, 27] on div at bounding box center [411, 231] width 823 height 463
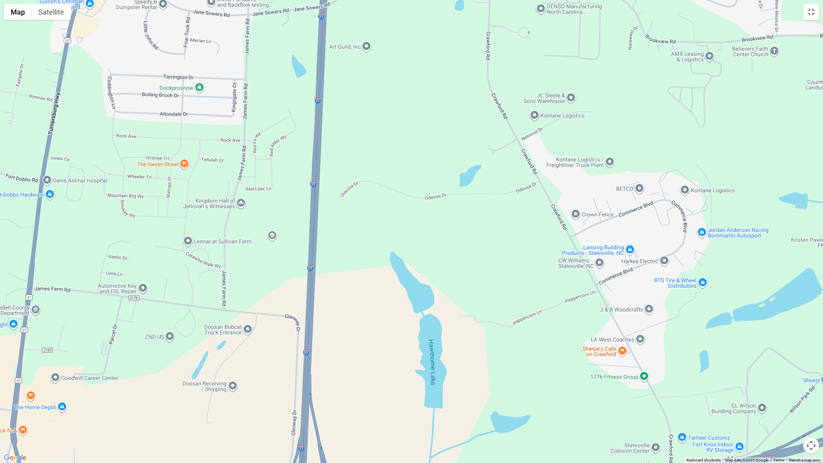
click at [344, 0] on div at bounding box center [411, 231] width 823 height 463
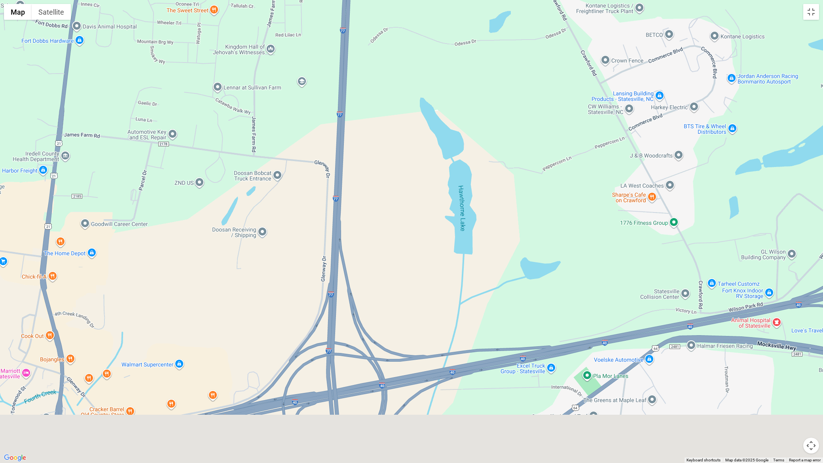
click at [365, 0] on div at bounding box center [411, 231] width 823 height 463
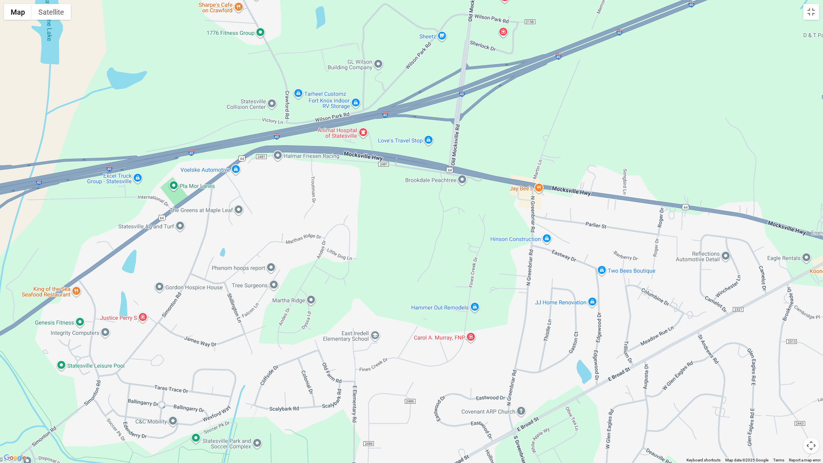
click at [0, 204] on div at bounding box center [411, 231] width 823 height 463
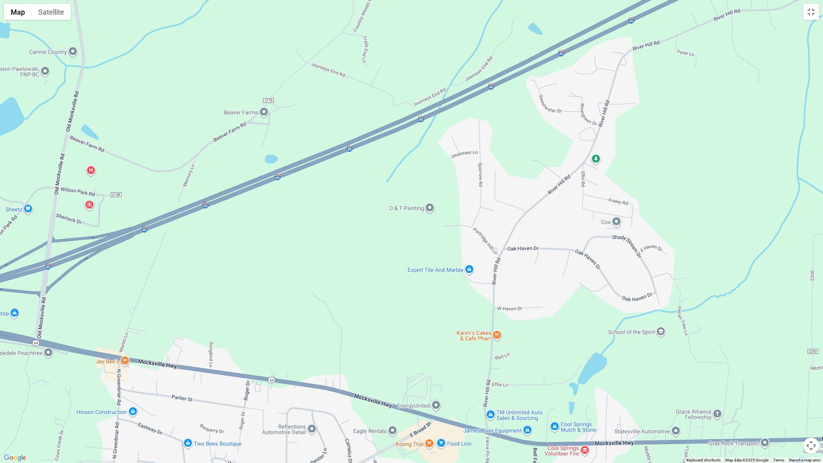
click at [132, 244] on div at bounding box center [411, 231] width 823 height 463
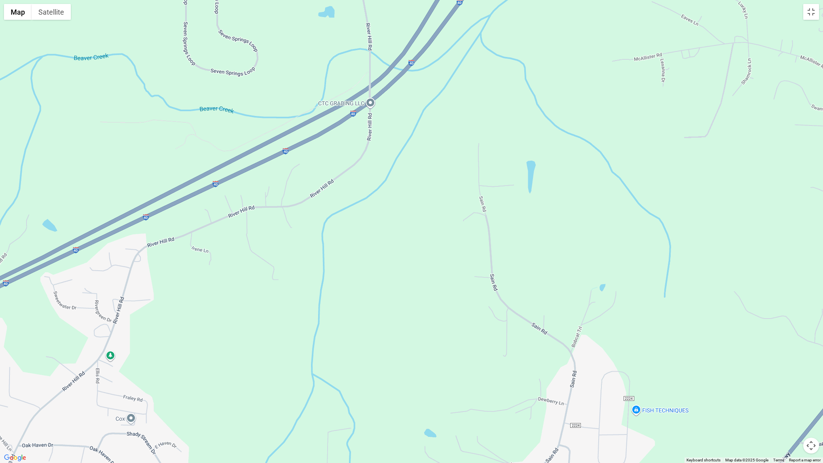
click at [80, 250] on div at bounding box center [411, 231] width 823 height 463
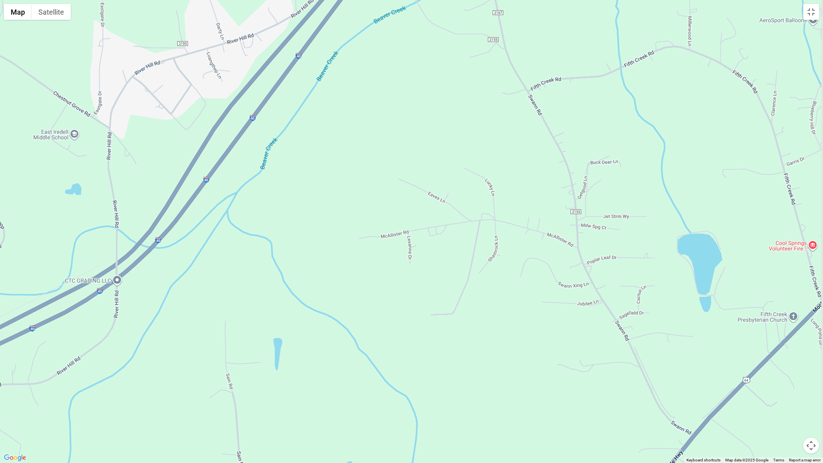
click at [152, 255] on div at bounding box center [411, 231] width 823 height 463
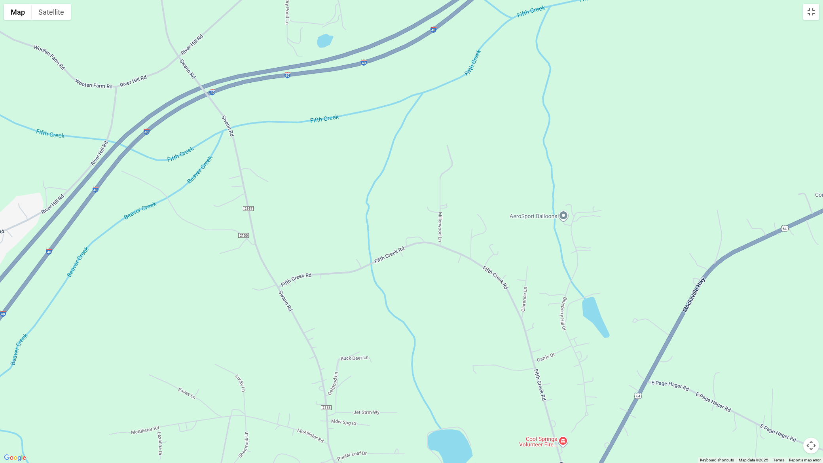
click at [59, 251] on div at bounding box center [411, 231] width 823 height 463
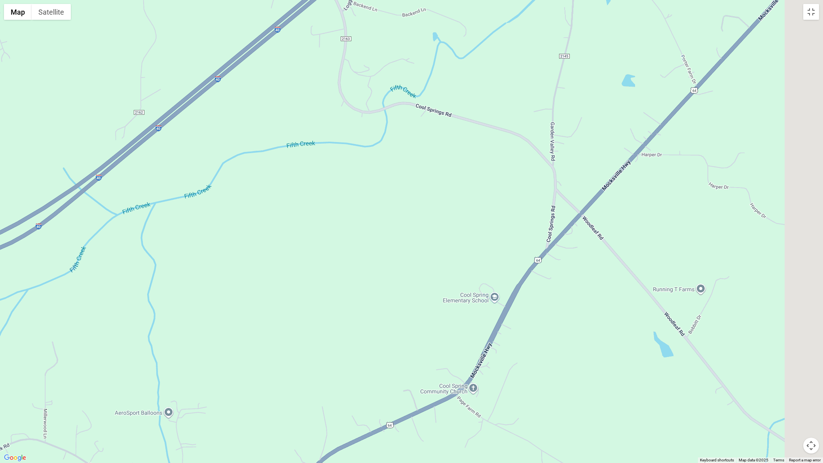
click at [0, 252] on div at bounding box center [411, 231] width 823 height 463
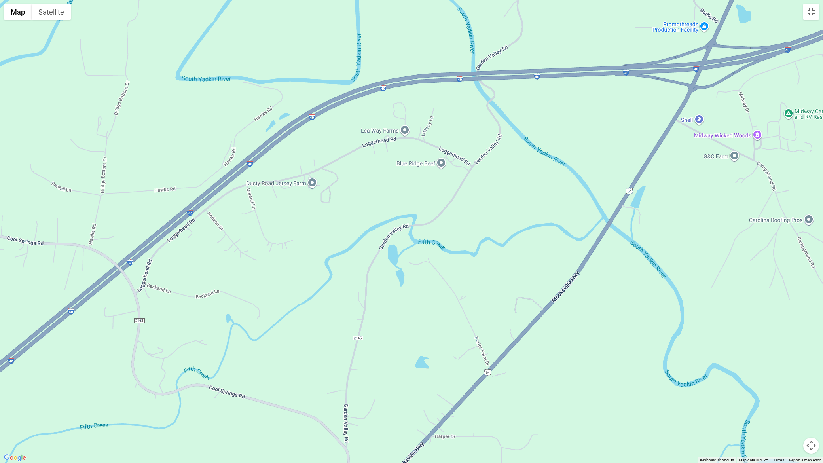
click at [94, 300] on div at bounding box center [411, 231] width 823 height 463
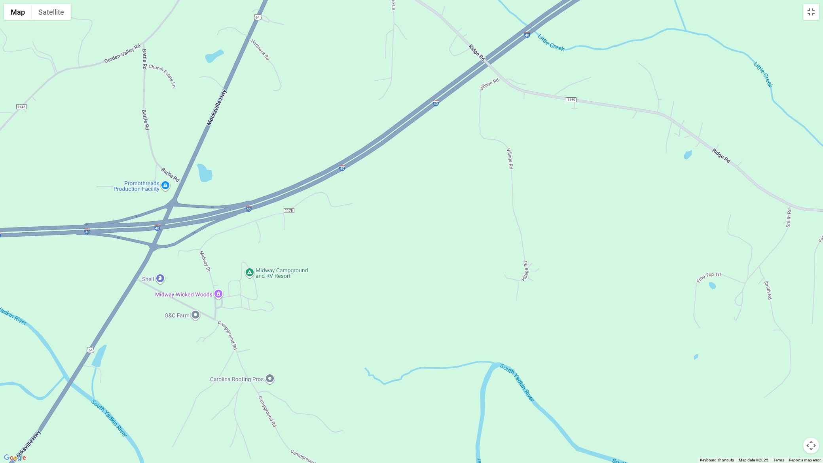
click at [0, 241] on div at bounding box center [411, 231] width 823 height 463
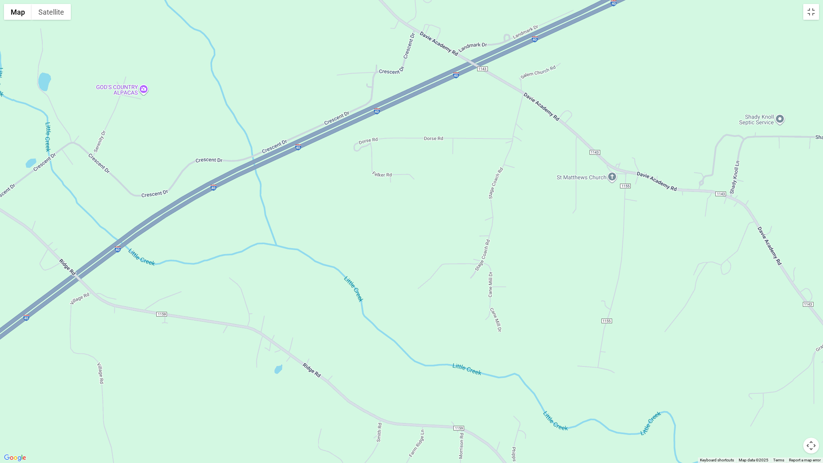
click at [108, 260] on div at bounding box center [411, 231] width 823 height 463
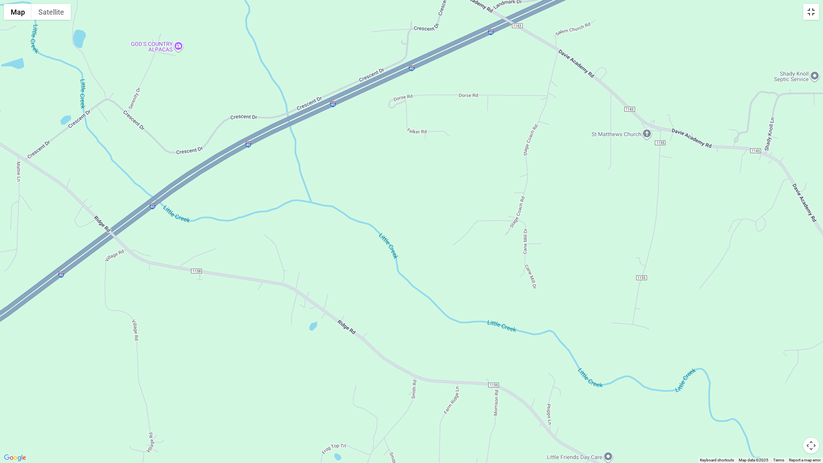
click at [814, 12] on button "Toggle fullscreen view" at bounding box center [811, 12] width 16 height 16
